Goal: Transaction & Acquisition: Purchase product/service

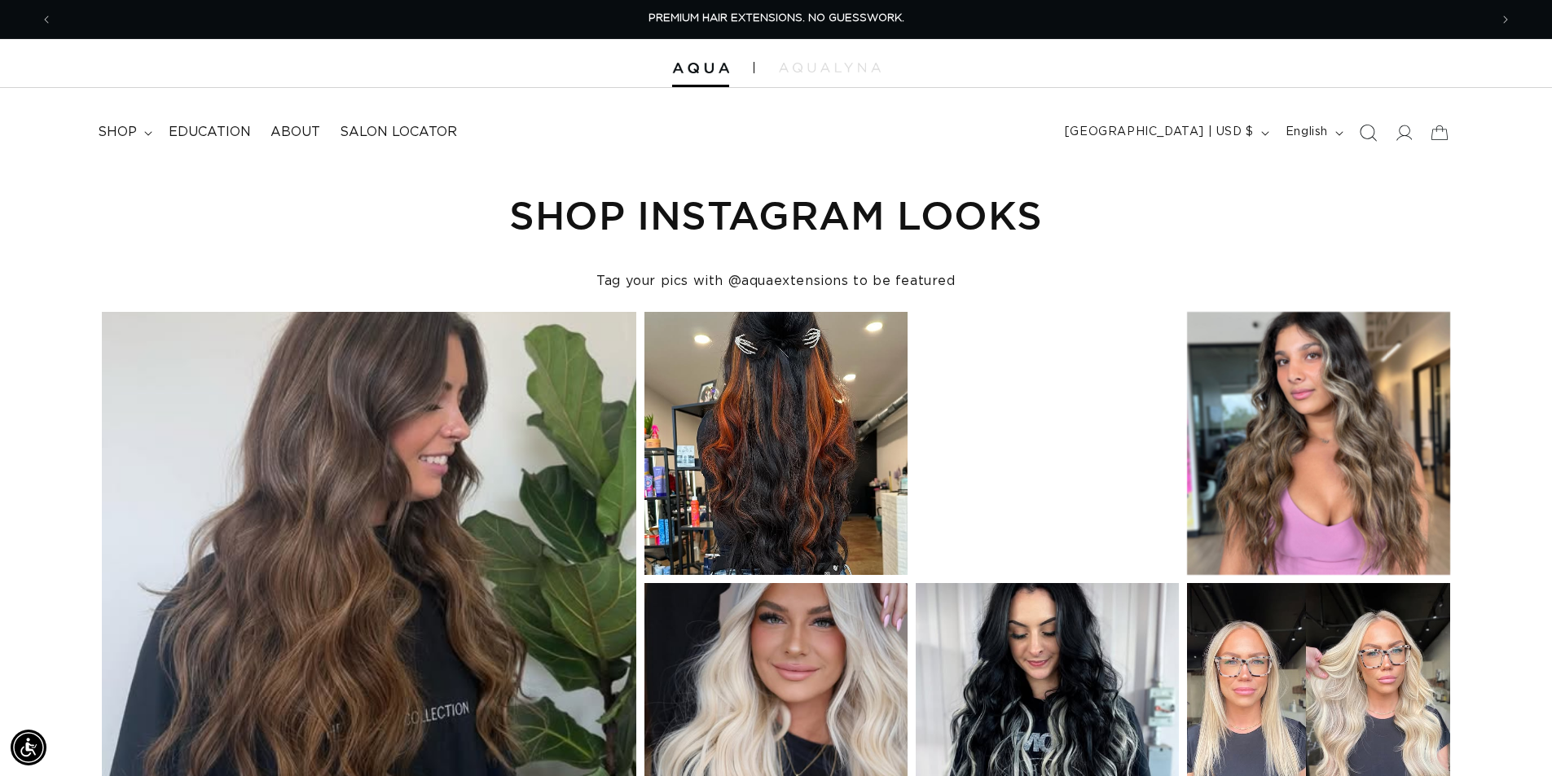
click at [1364, 134] on icon "Search" at bounding box center [1367, 132] width 17 height 17
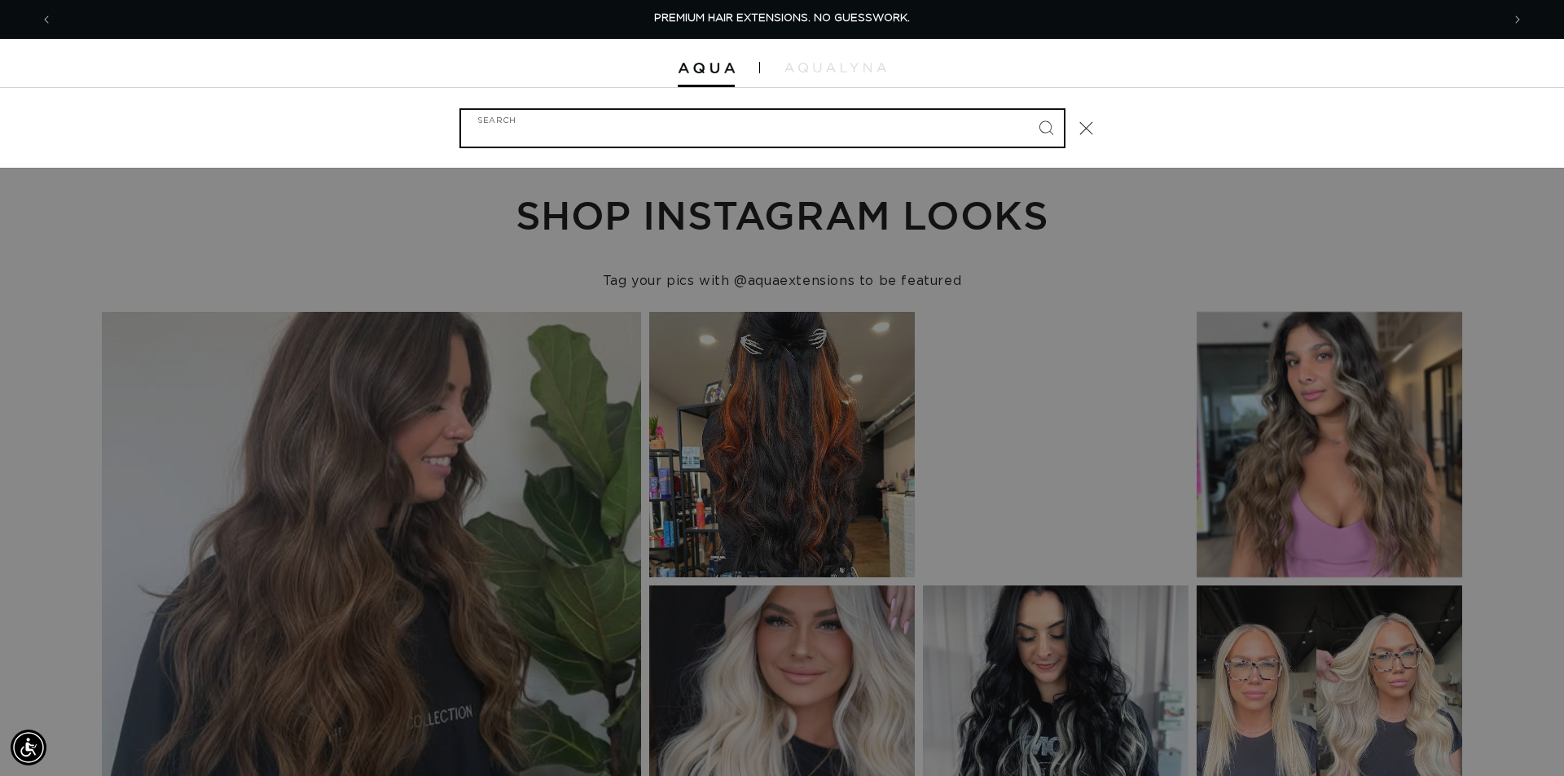
paste input "18" ULTRA NARROW CLIP-IN #ARCTIC ROOTED"
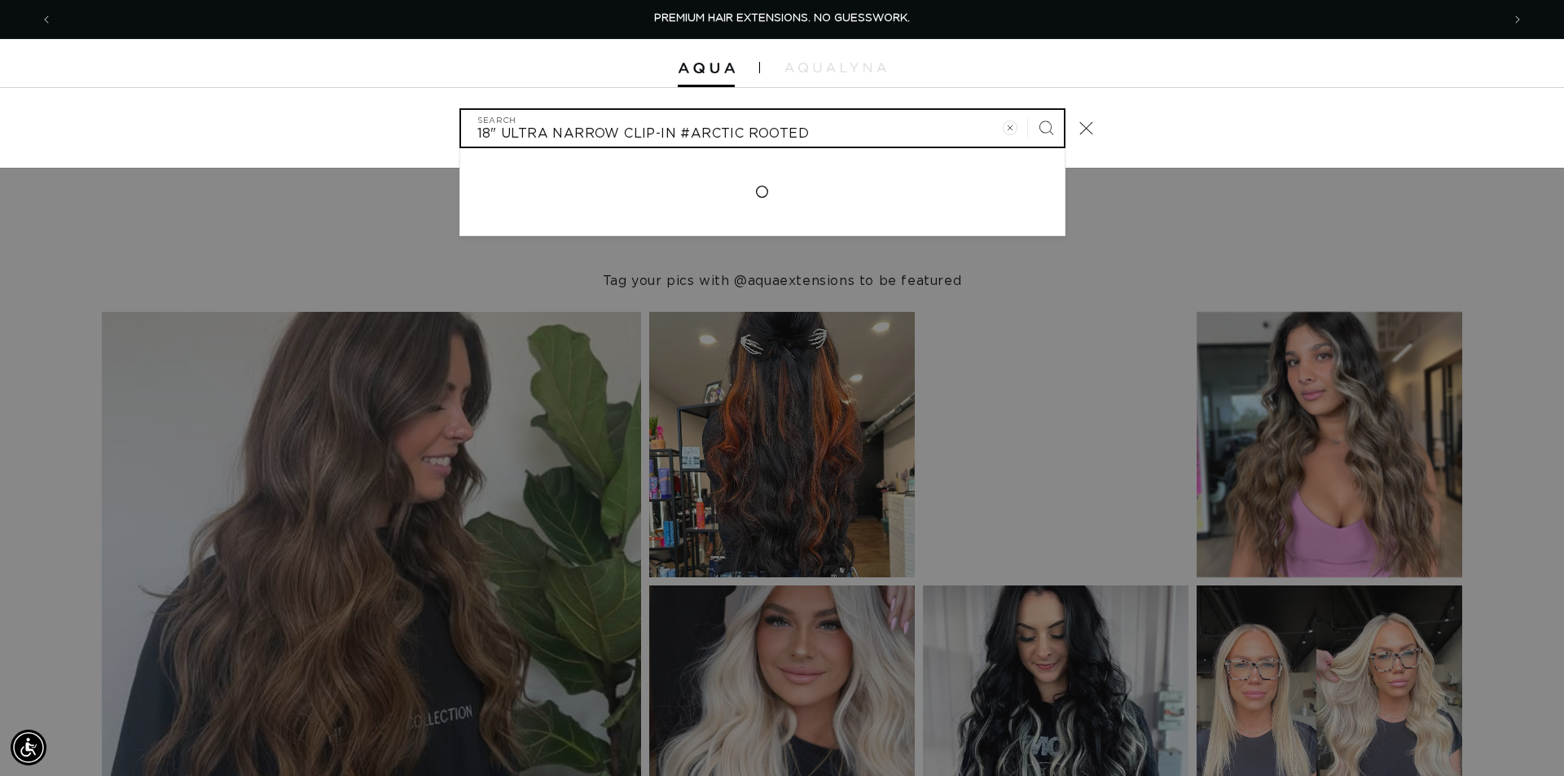
type input "18" ULTRA NARROW CLIP-IN #ARCTIC ROOTED"
click at [1028, 110] on button "Search" at bounding box center [1046, 128] width 36 height 36
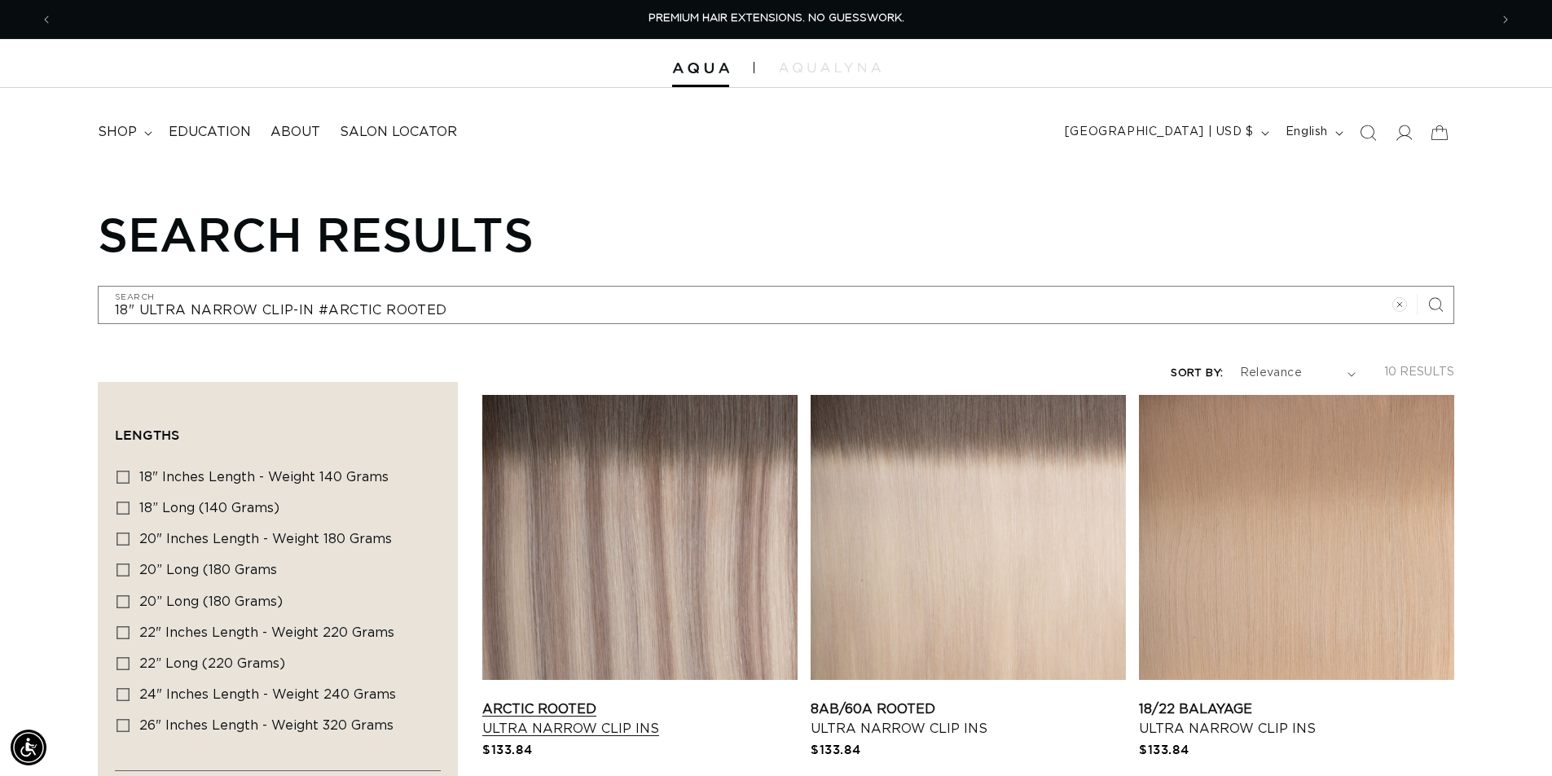
click at [663, 700] on link "Arctic Rooted Ultra Narrow Clip Ins" at bounding box center [639, 719] width 315 height 39
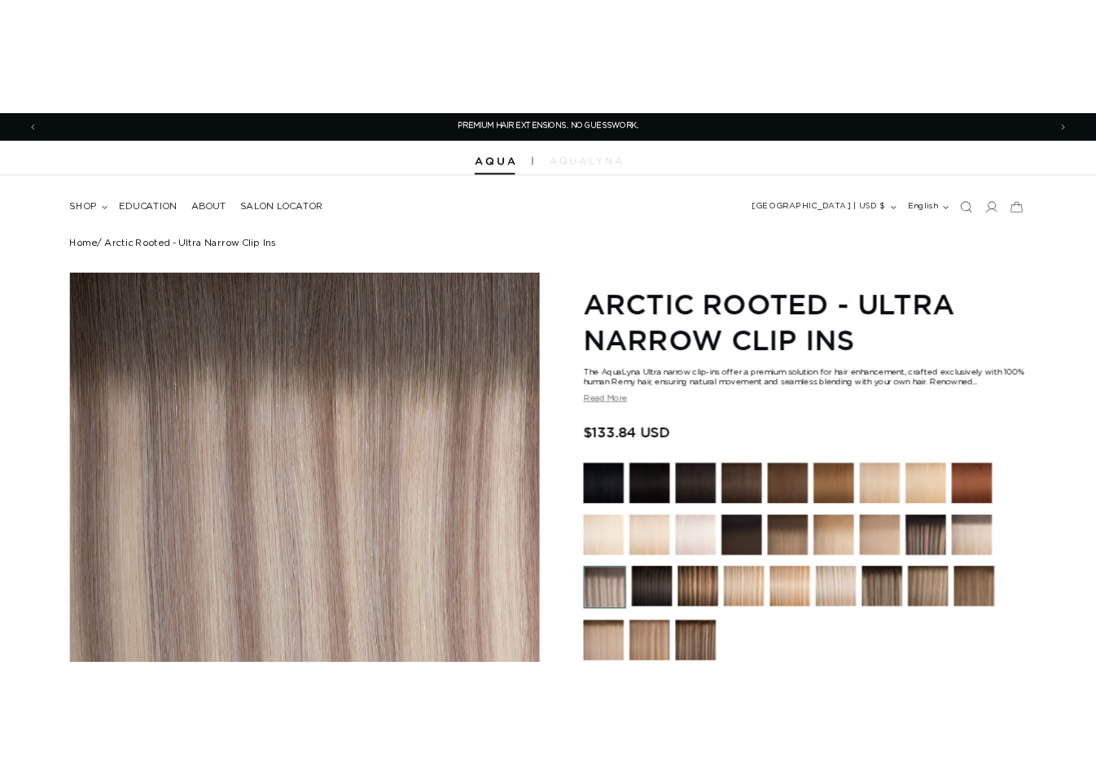
scroll to position [570, 0]
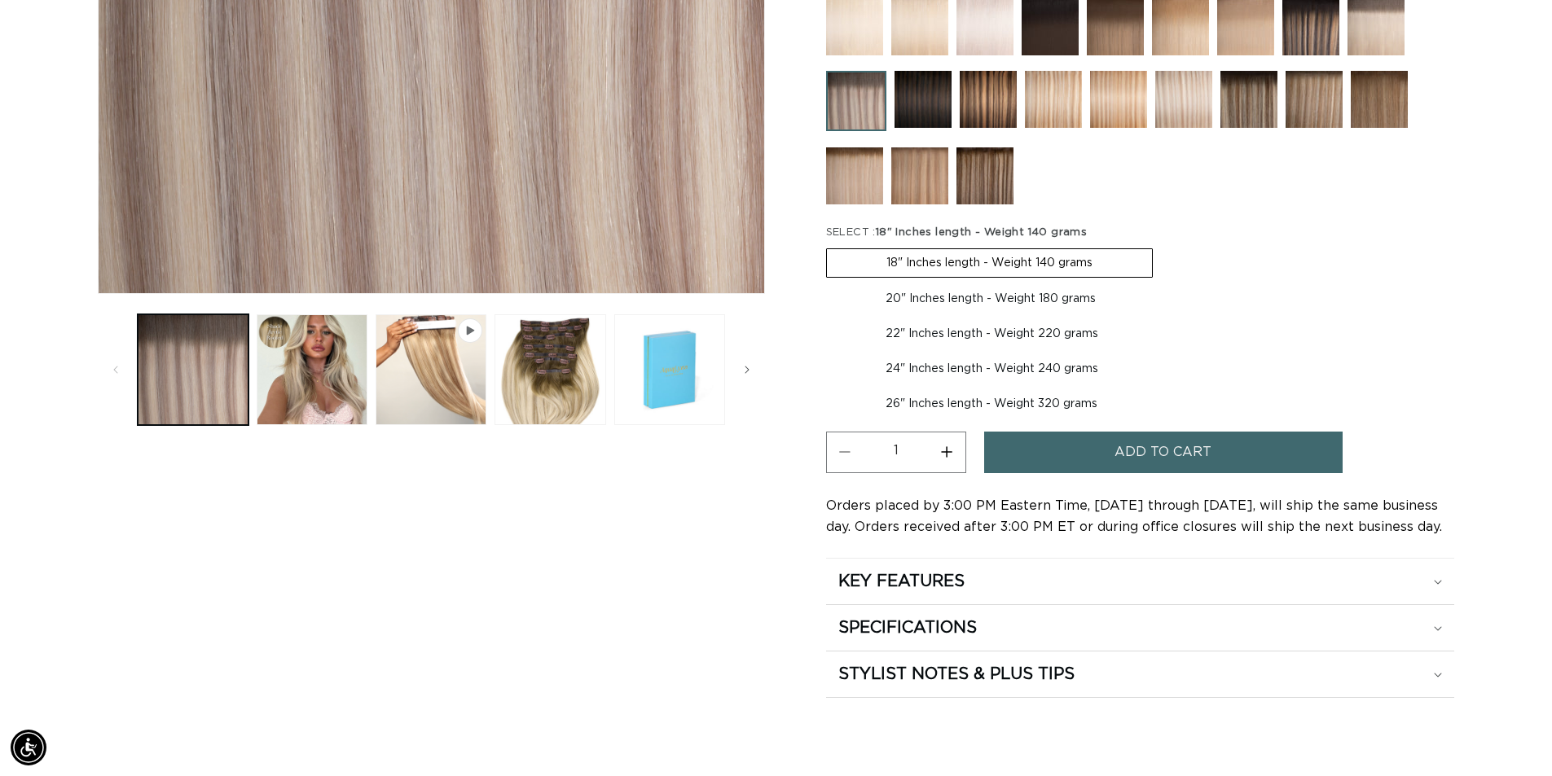
click at [1131, 451] on span "Add to cart" at bounding box center [1162, 453] width 97 height 42
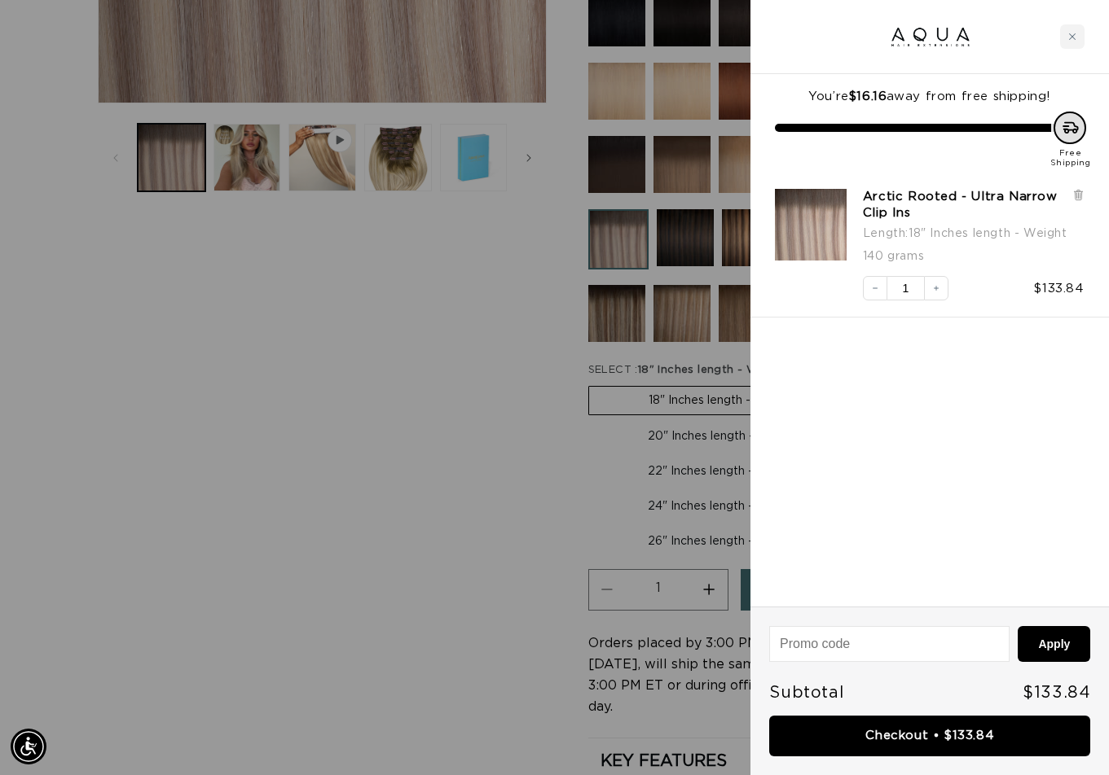
click at [134, 723] on div at bounding box center [554, 387] width 1109 height 775
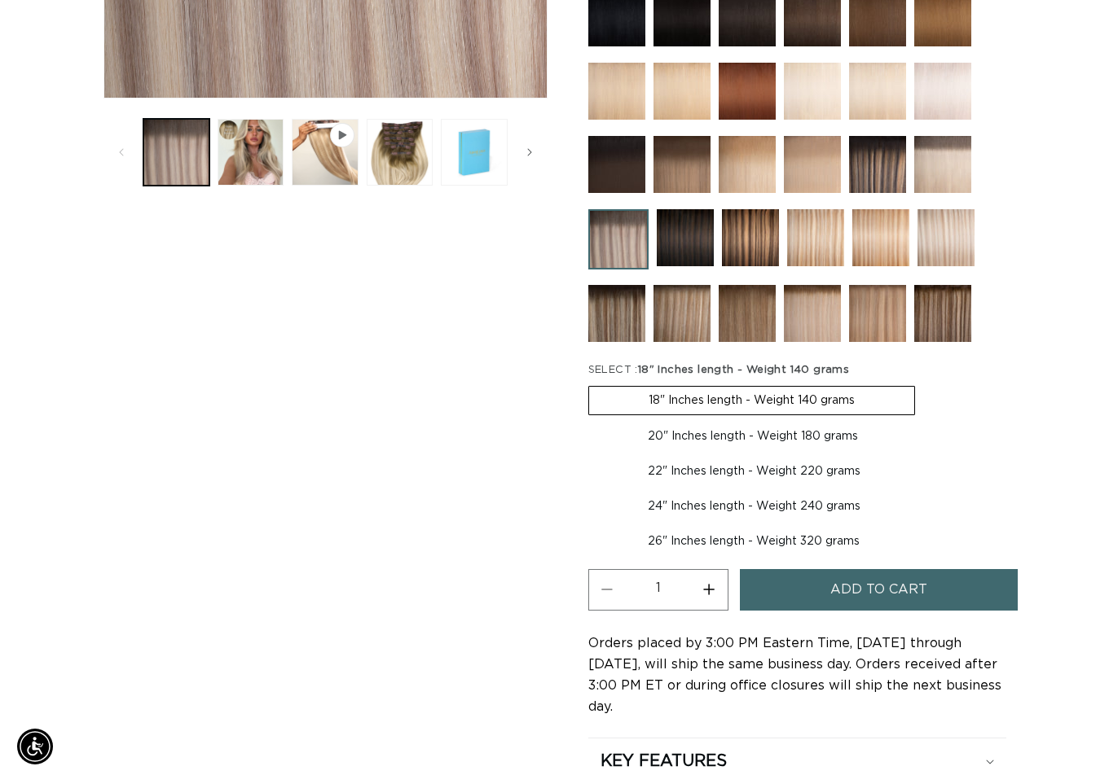
scroll to position [0, 0]
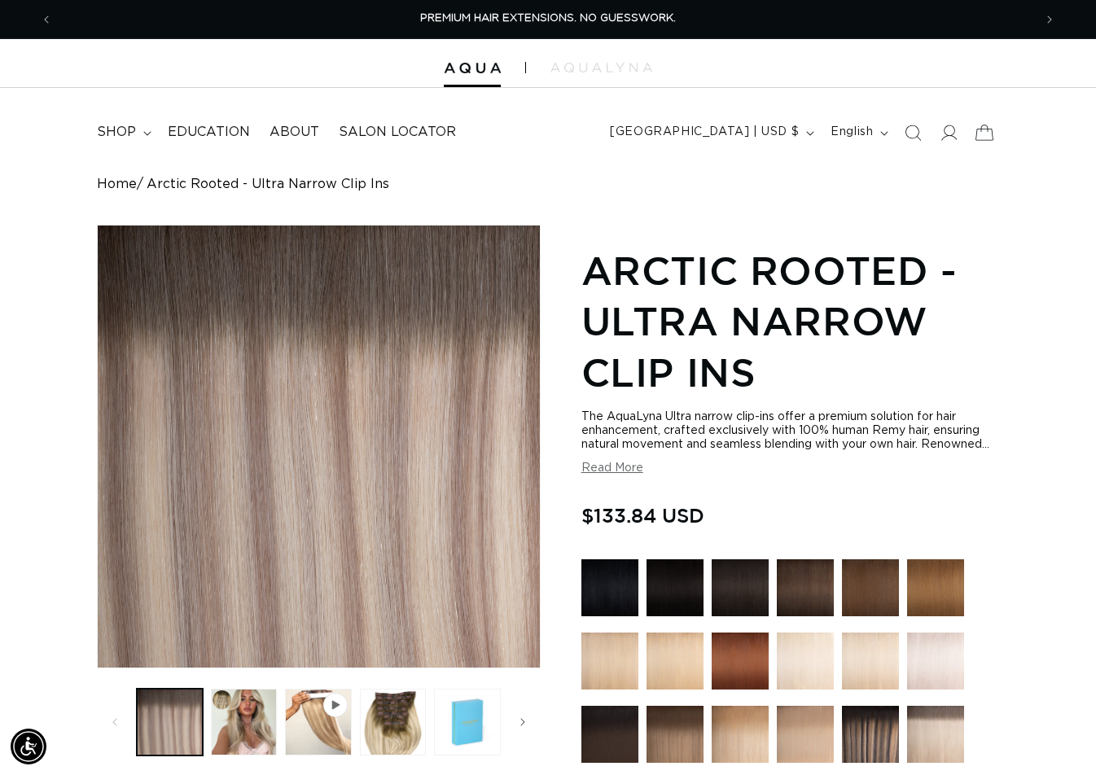
click at [984, 132] on icon at bounding box center [985, 132] width 38 height 38
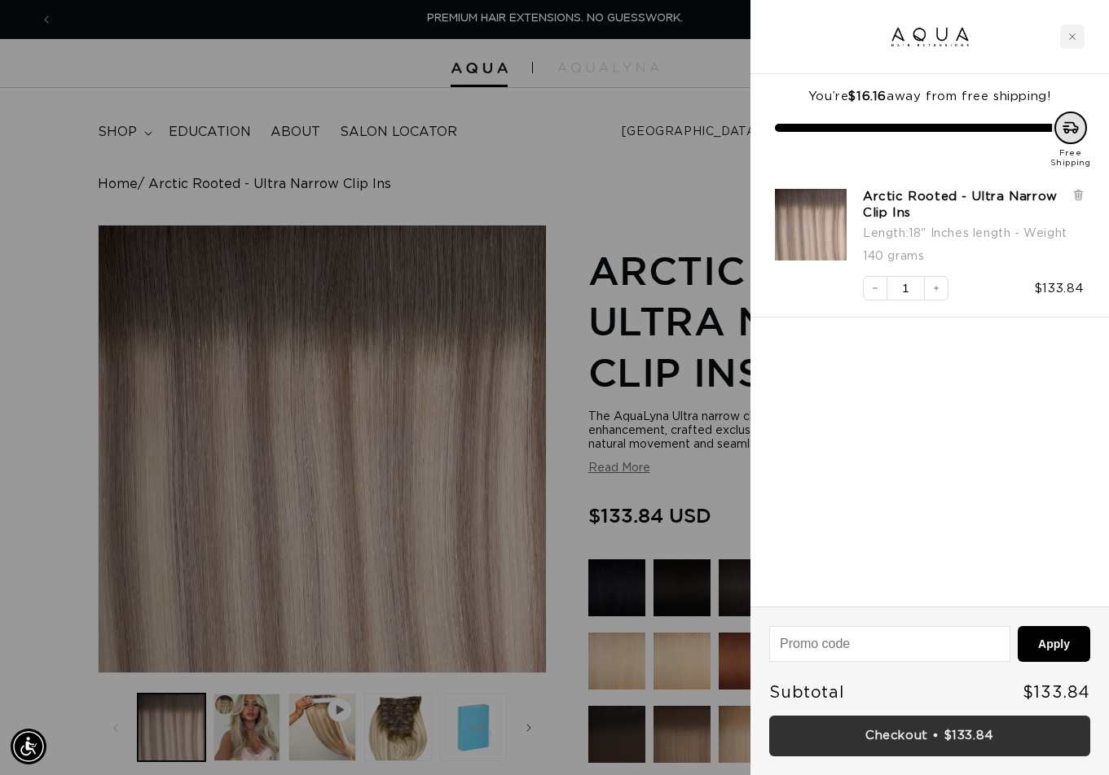
click at [899, 721] on link "Checkout • $133.84" at bounding box center [929, 737] width 321 height 42
